Goal: Information Seeking & Learning: Learn about a topic

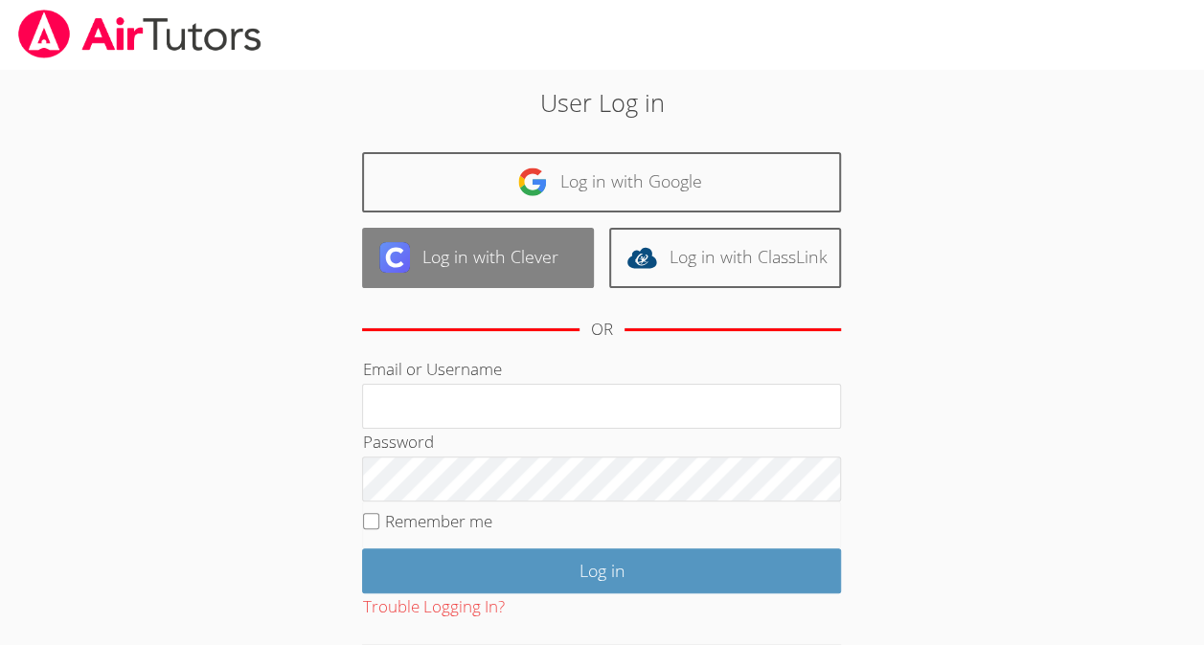
click at [555, 255] on link "Log in with Clever" at bounding box center [478, 258] width 232 height 60
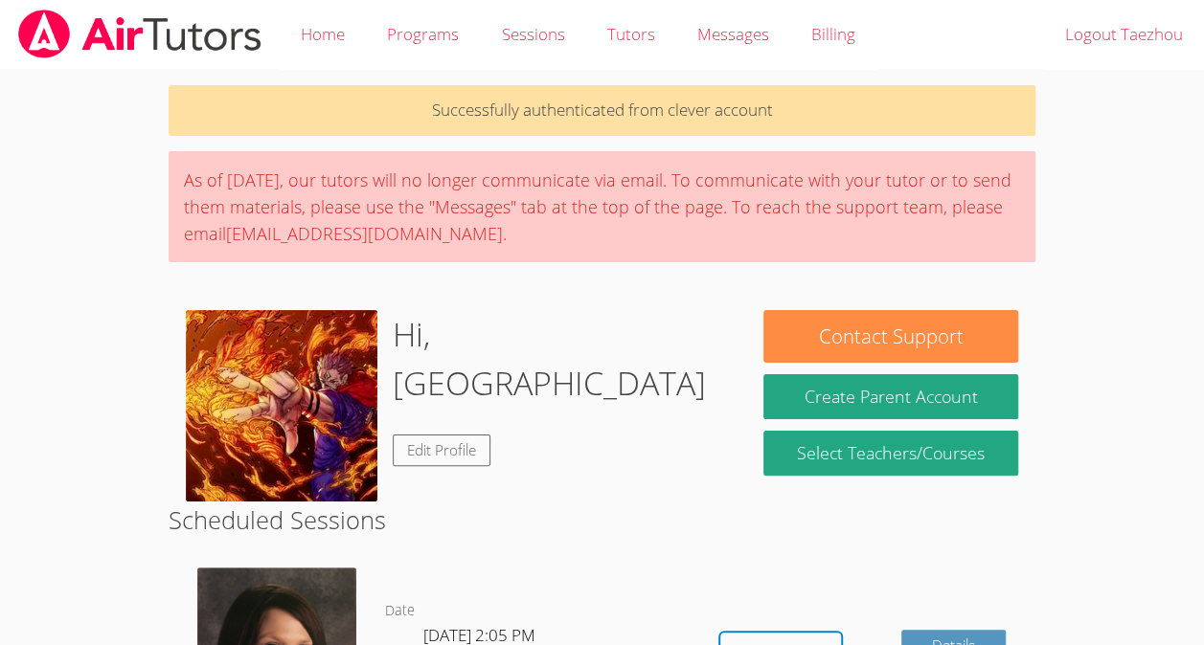
scroll to position [245, 0]
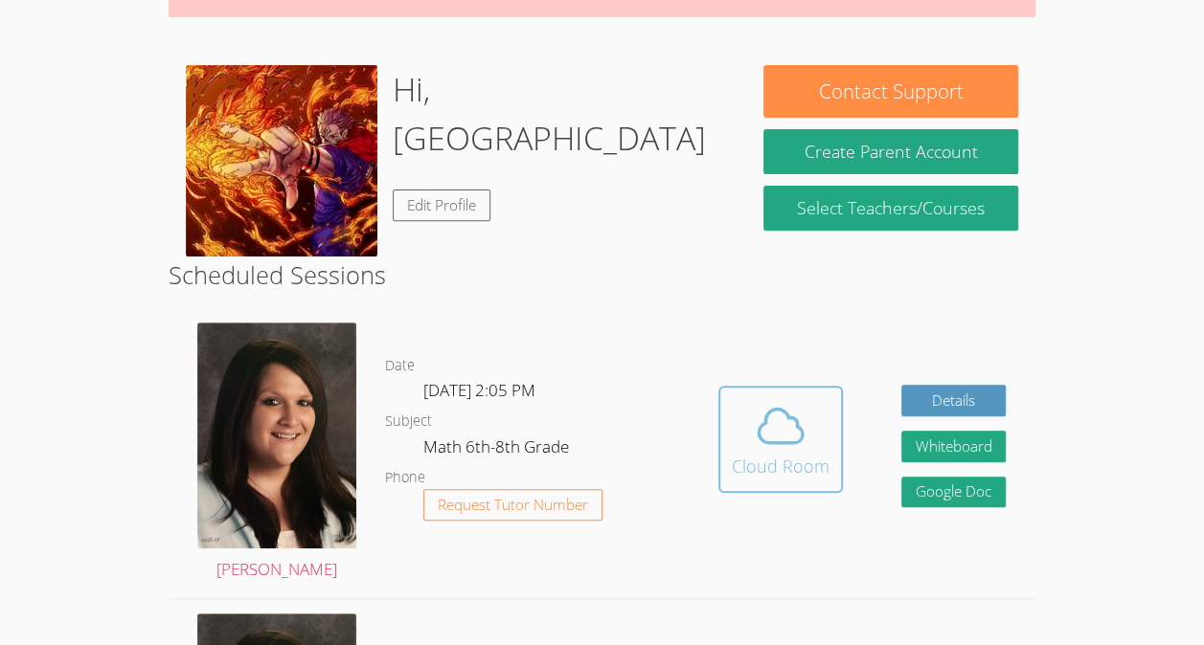
click at [789, 416] on icon at bounding box center [780, 426] width 44 height 34
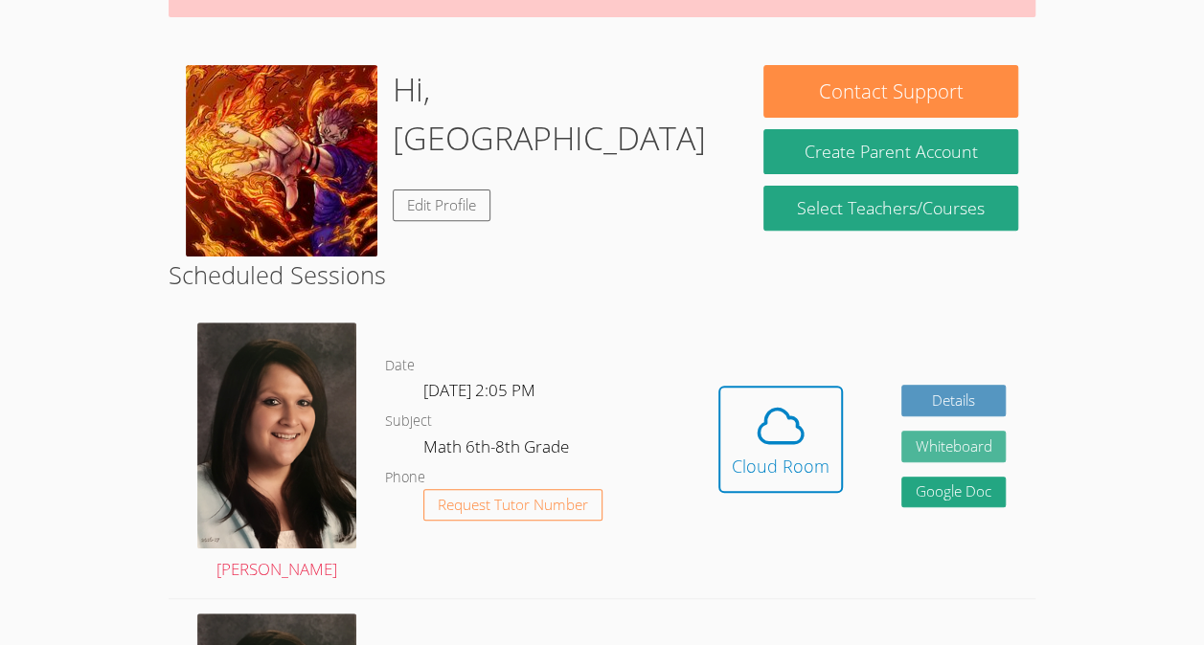
click at [979, 442] on button "Whiteboard" at bounding box center [953, 447] width 105 height 32
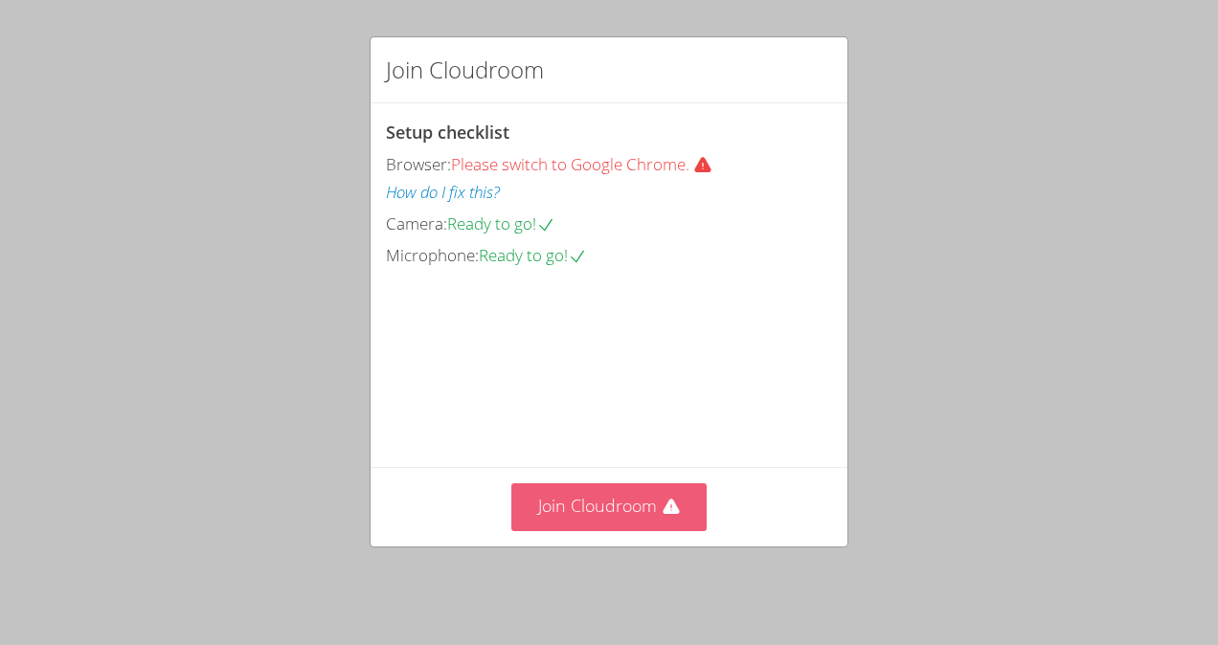
click at [627, 517] on button "Join Cloudroom" at bounding box center [609, 507] width 196 height 47
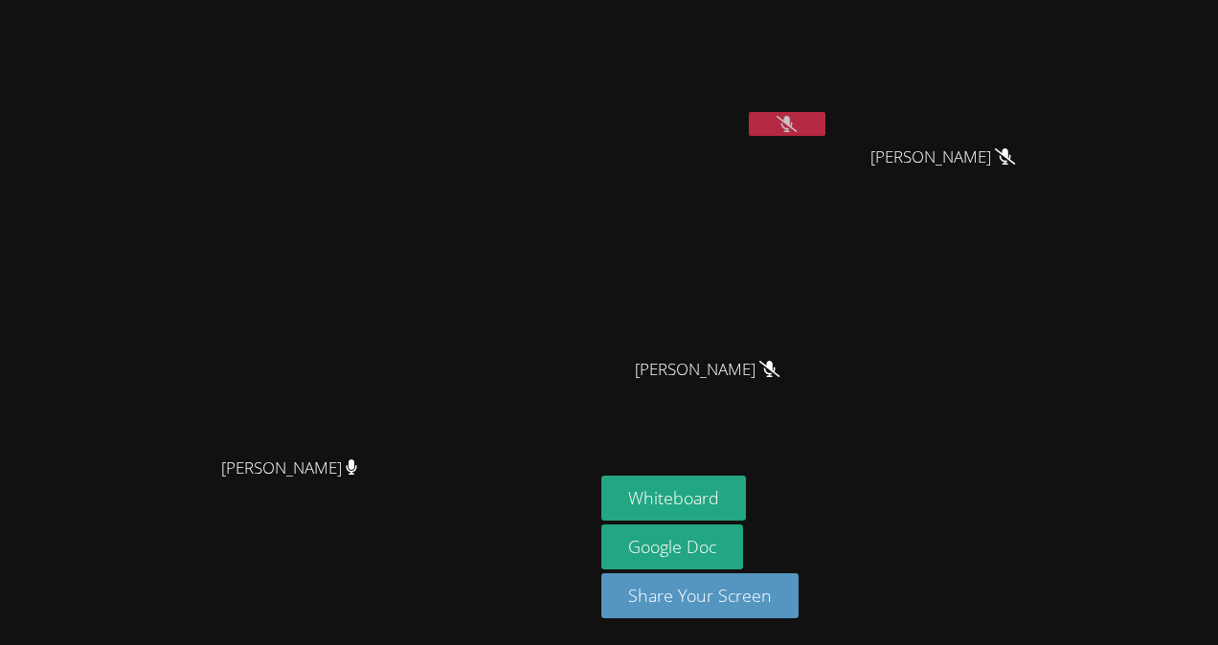
click at [829, 110] on video at bounding box center [715, 72] width 228 height 128
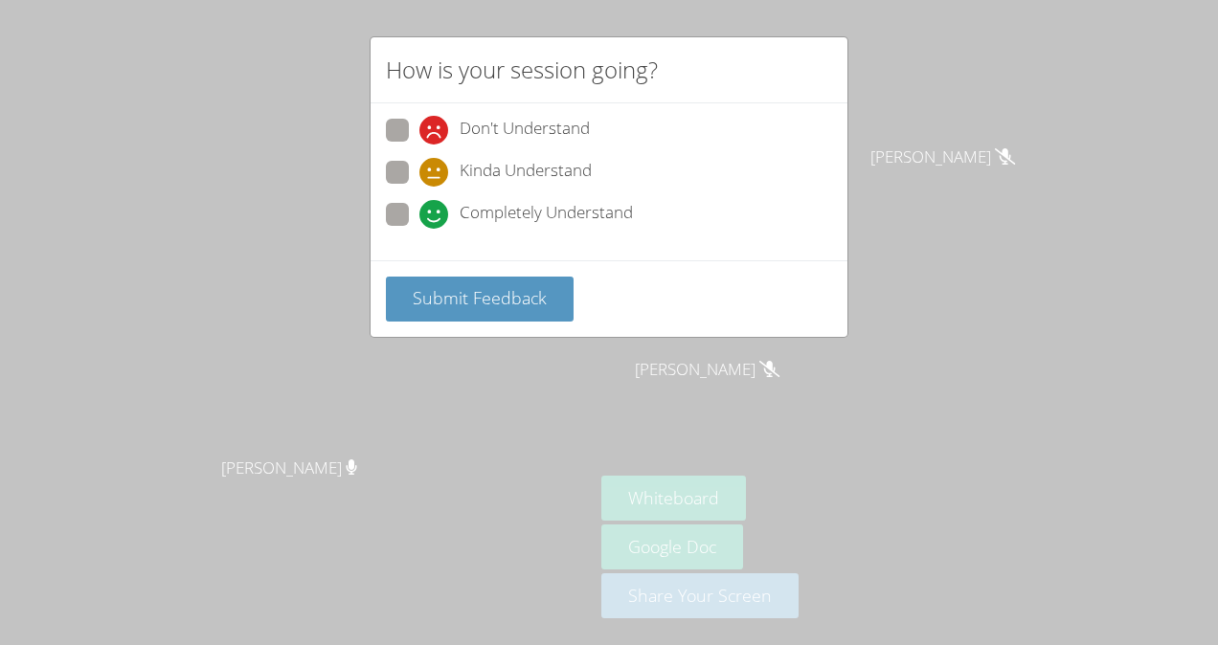
click at [944, 110] on div "How is your session going? Don't Understand Kinda Understand Completely Underst…" at bounding box center [609, 322] width 1218 height 645
click at [942, 129] on div "How is your session going? Don't Understand Kinda Understand Completely Underst…" at bounding box center [609, 322] width 1218 height 645
click at [376, 214] on div "Don't Understand Kinda Understand Completely Understand" at bounding box center [609, 181] width 477 height 157
click at [419, 229] on span at bounding box center [419, 229] width 0 height 0
click at [419, 214] on input "Completely Understand" at bounding box center [427, 211] width 16 height 16
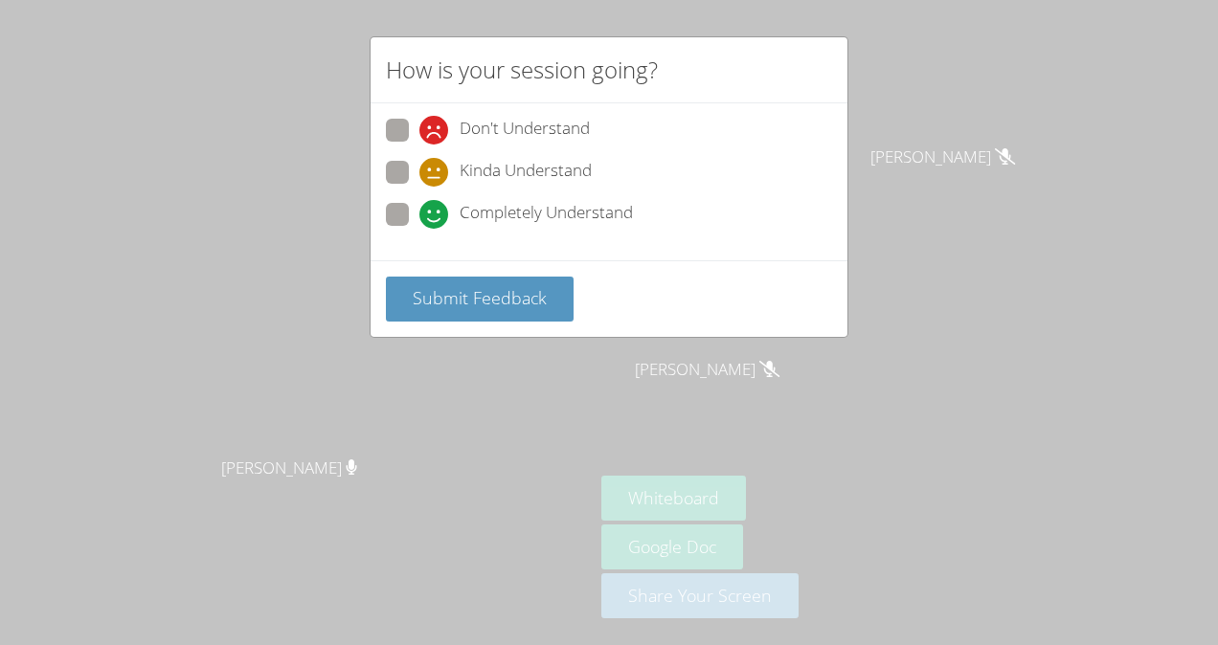
radio input "true"
click at [465, 318] on div "Submit Feedback" at bounding box center [609, 298] width 477 height 77
click at [447, 286] on span "Submit Feedback" at bounding box center [480, 297] width 134 height 23
